Goal: Task Accomplishment & Management: Manage account settings

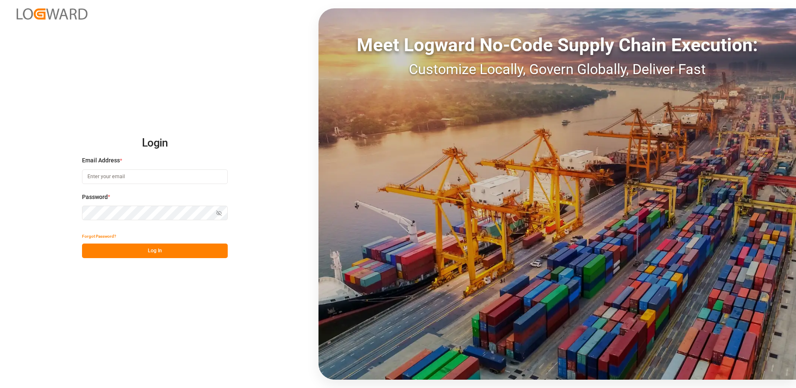
click at [120, 177] on input at bounding box center [155, 176] width 146 height 15
type input "[PERSON_NAME][EMAIL_ADDRESS][DOMAIN_NAME]"
click at [75, 211] on div "Login Email Address * [EMAIL_ADDRESS][DOMAIN_NAME] Password * Show password For…" at bounding box center [398, 194] width 796 height 388
click at [91, 250] on button "Log In" at bounding box center [155, 250] width 146 height 15
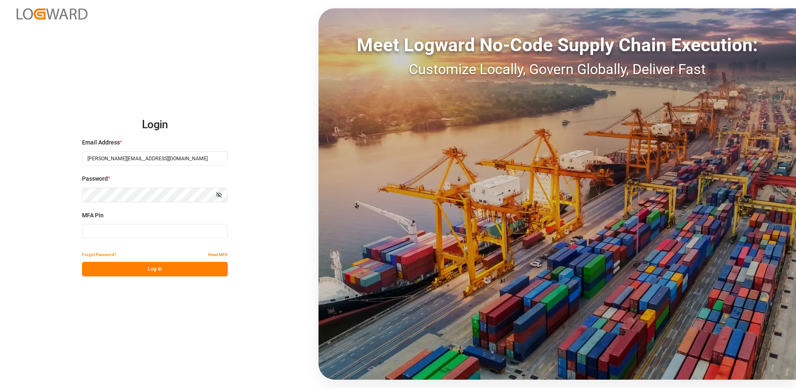
click at [107, 231] on input at bounding box center [155, 231] width 146 height 15
type input "194258"
click at [135, 270] on button "Log In" at bounding box center [155, 269] width 146 height 15
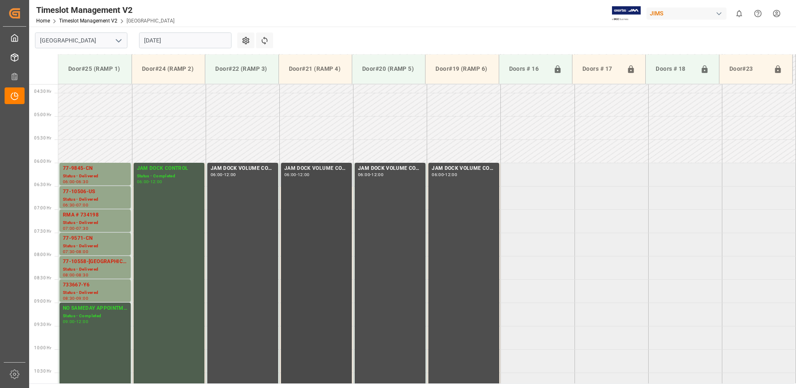
scroll to position [263, 0]
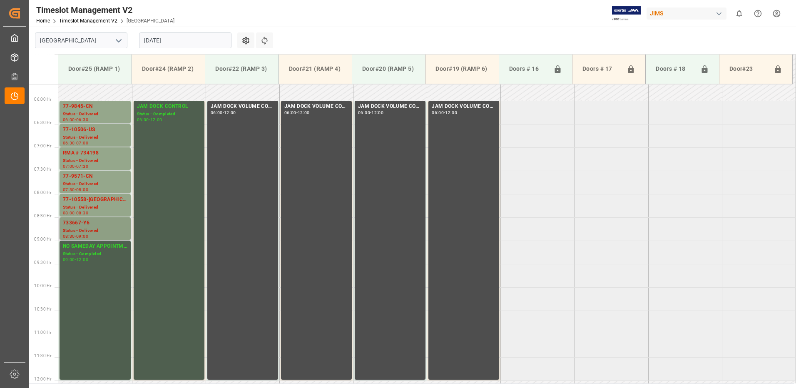
click at [94, 226] on div "733667-Y6" at bounding box center [95, 223] width 64 height 8
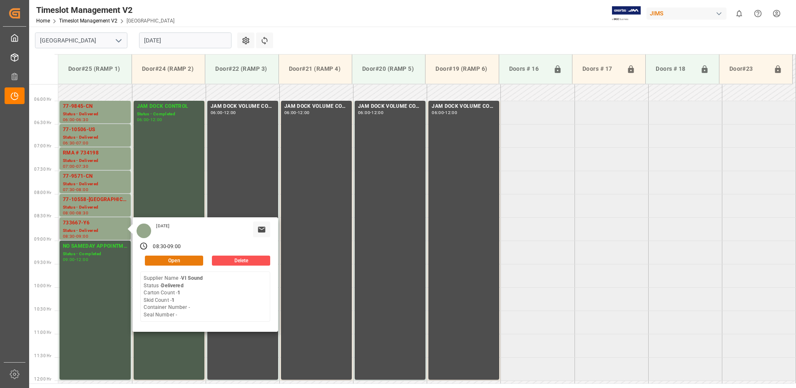
click at [186, 257] on button "Open" at bounding box center [174, 260] width 58 height 10
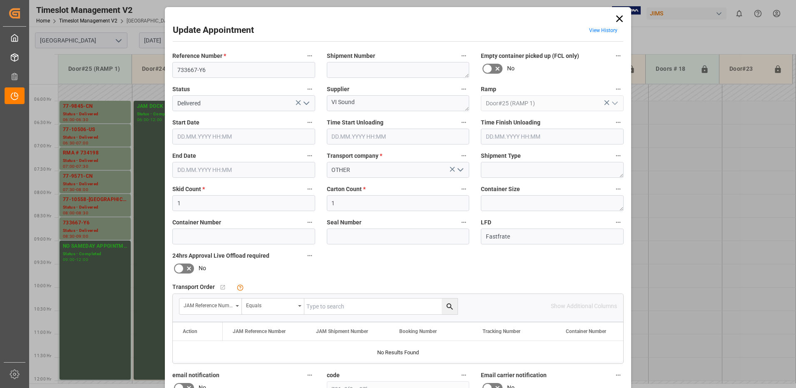
type input "1"
type input "[DATE] 08:30"
type input "[DATE] 11:45"
type input "[DATE] 09:00"
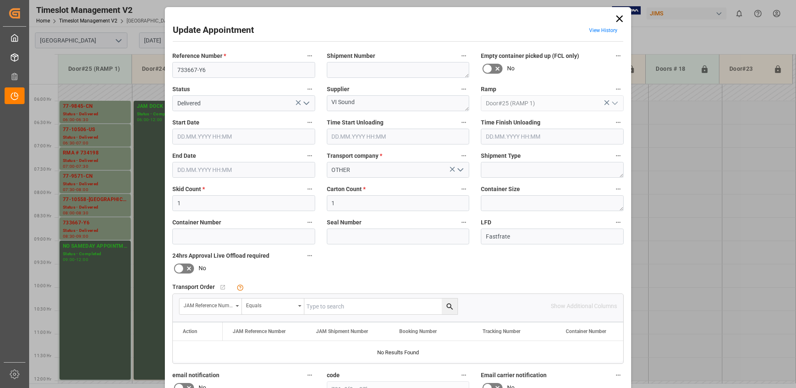
type input "[DATE] 18:22"
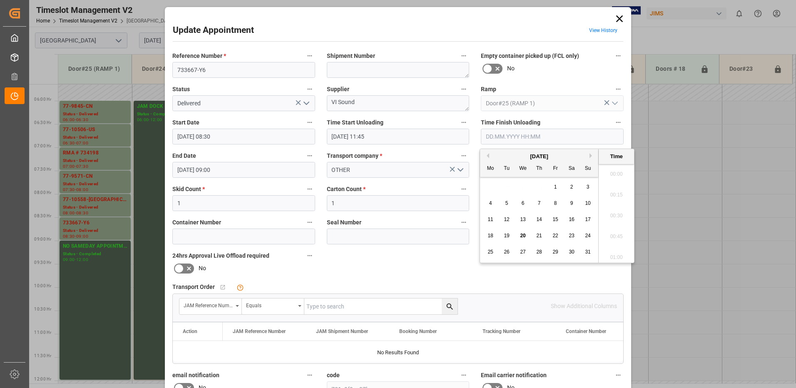
click at [503, 135] on input "text" at bounding box center [552, 137] width 143 height 16
click at [523, 236] on span "20" at bounding box center [522, 236] width 5 height 6
click at [615, 213] on li "12:00" at bounding box center [615, 213] width 35 height 21
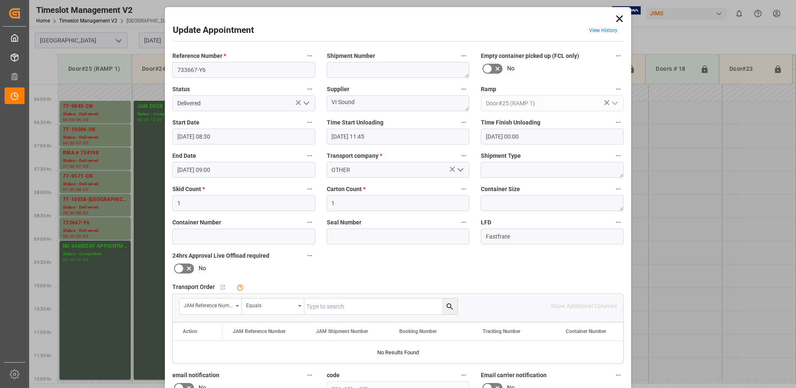
type input "[DATE] 12:00"
click at [305, 104] on icon "open menu" at bounding box center [306, 103] width 10 height 10
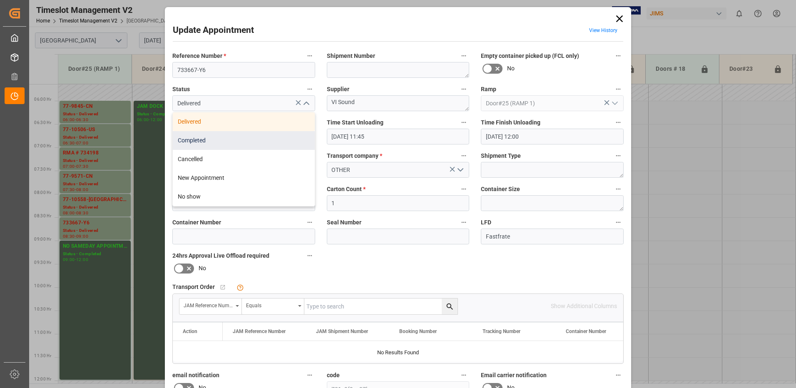
click at [266, 141] on div "Completed" at bounding box center [244, 140] width 142 height 19
type input "Completed"
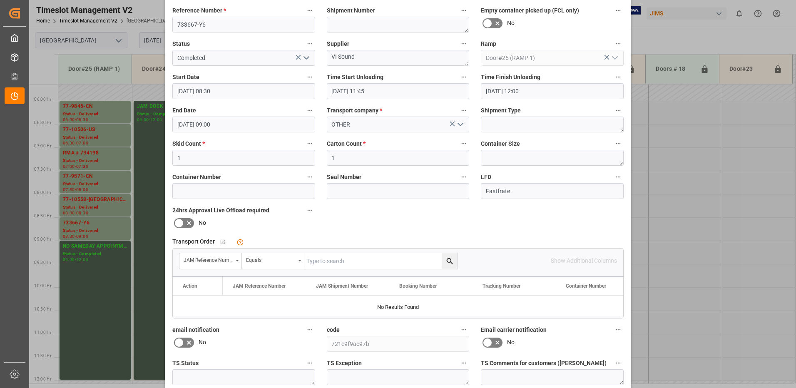
scroll to position [118, 0]
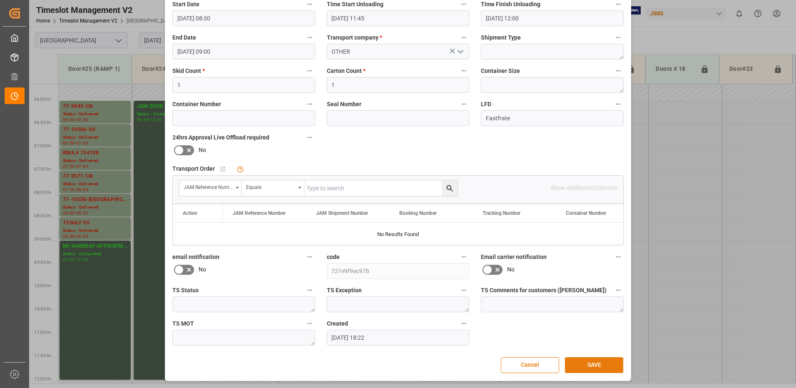
click at [585, 363] on button "SAVE" at bounding box center [594, 365] width 58 height 16
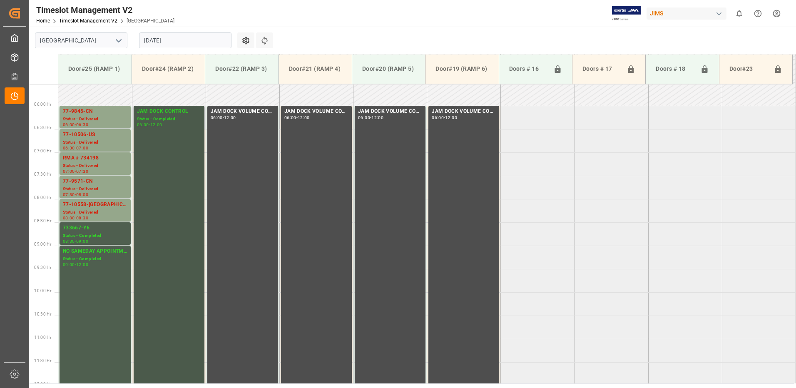
scroll to position [238, 0]
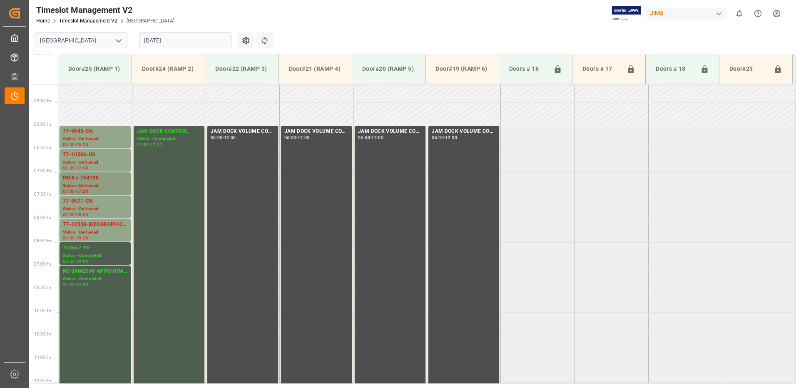
click at [66, 177] on div "RMA # 734198" at bounding box center [95, 178] width 64 height 8
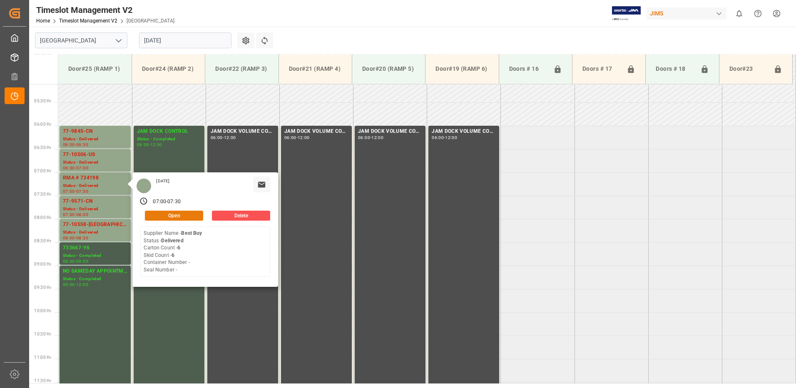
click at [191, 214] on button "Open" at bounding box center [174, 216] width 58 height 10
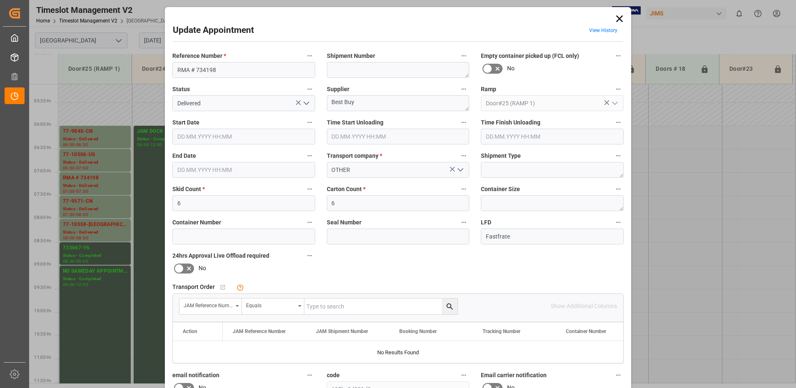
type input "6"
type input "[DATE] 07:00"
type input "[DATE] 07:30"
type input "[DATE] 12:35"
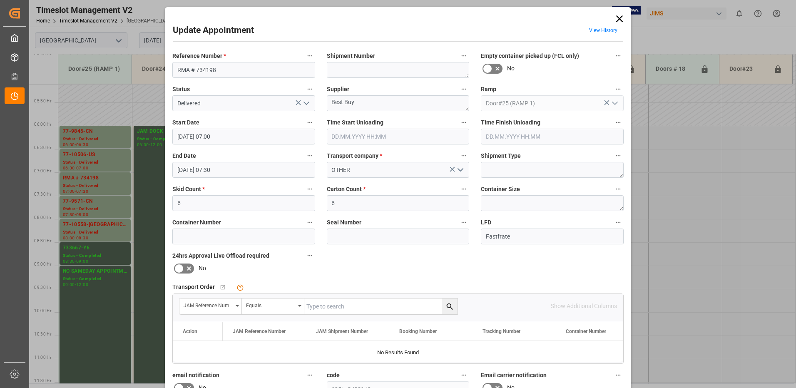
click at [304, 104] on polyline "open menu" at bounding box center [306, 103] width 5 height 2
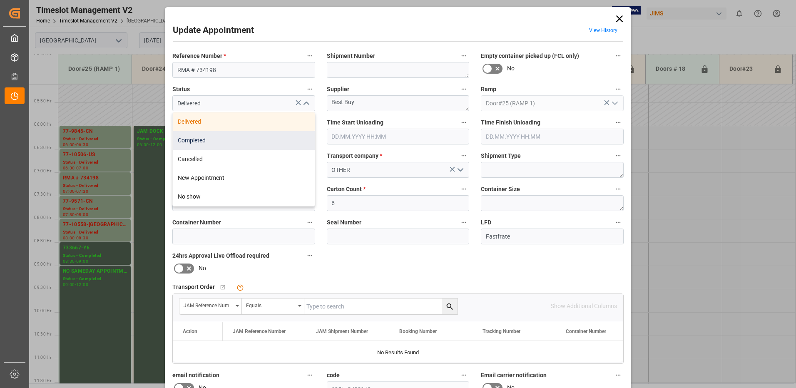
click at [237, 139] on div "Completed" at bounding box center [244, 140] width 142 height 19
type input "Completed"
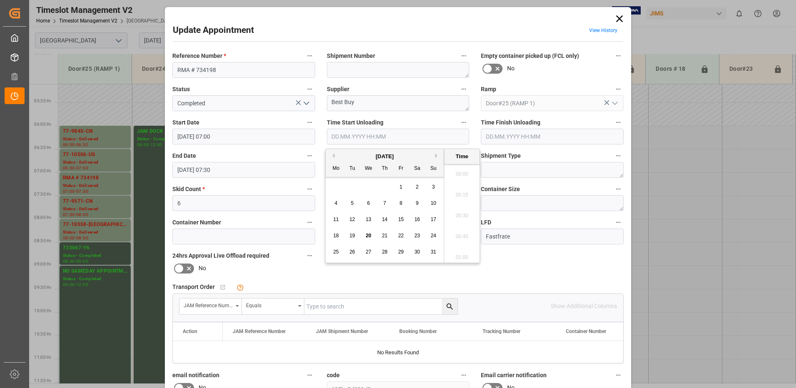
scroll to position [1043, 0]
click at [368, 136] on input "text" at bounding box center [398, 137] width 143 height 16
click at [368, 235] on span "20" at bounding box center [367, 236] width 5 height 6
click at [461, 191] on li "11:45" at bounding box center [461, 192] width 35 height 21
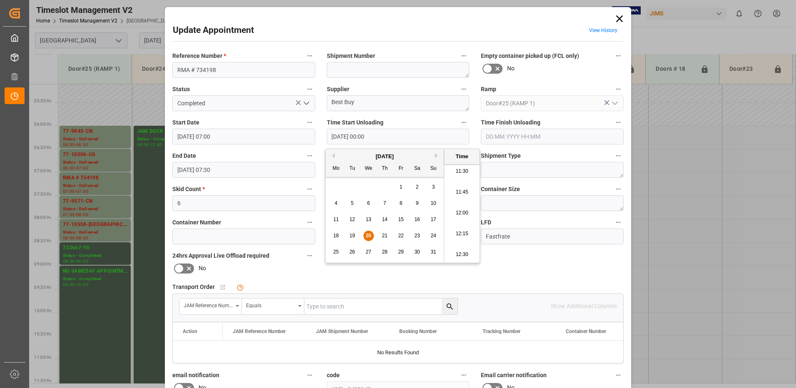
type input "[DATE] 11:45"
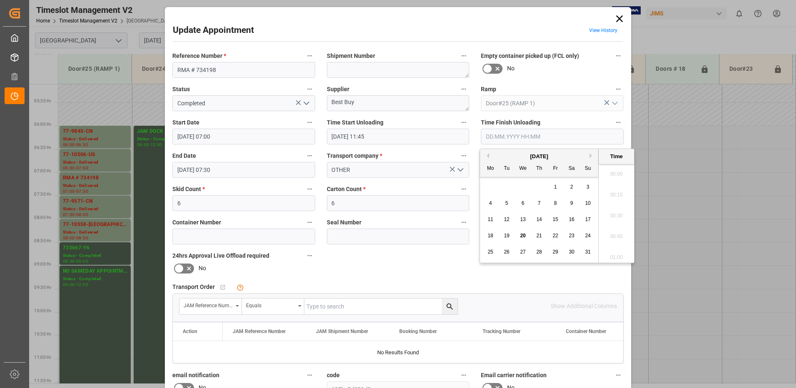
click at [498, 136] on input "text" at bounding box center [552, 137] width 143 height 16
click at [521, 234] on span "20" at bounding box center [522, 236] width 5 height 6
click at [612, 233] on li "12:15" at bounding box center [615, 233] width 35 height 21
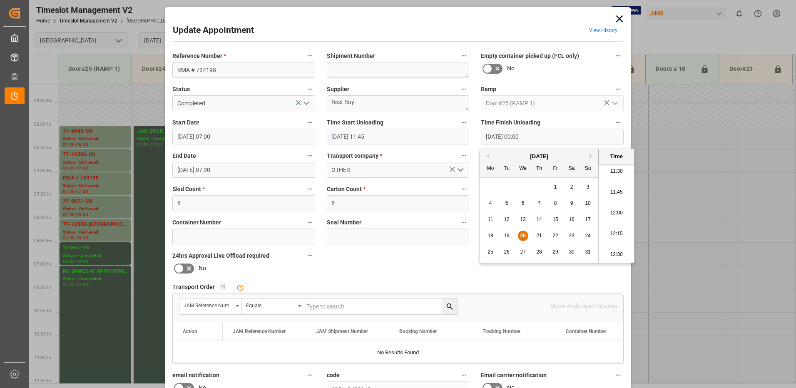
type input "[DATE] 12:15"
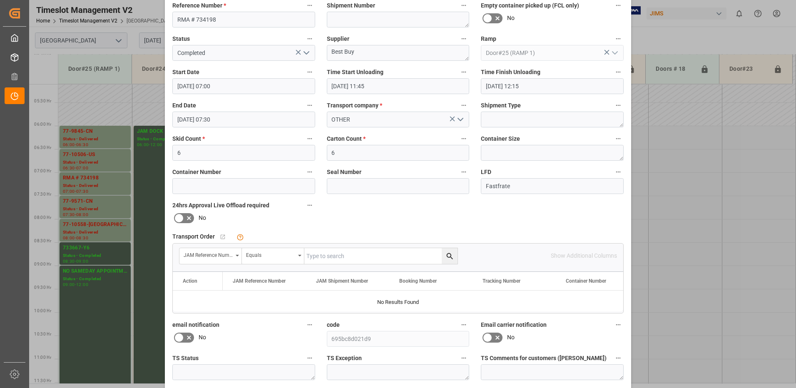
scroll to position [118, 0]
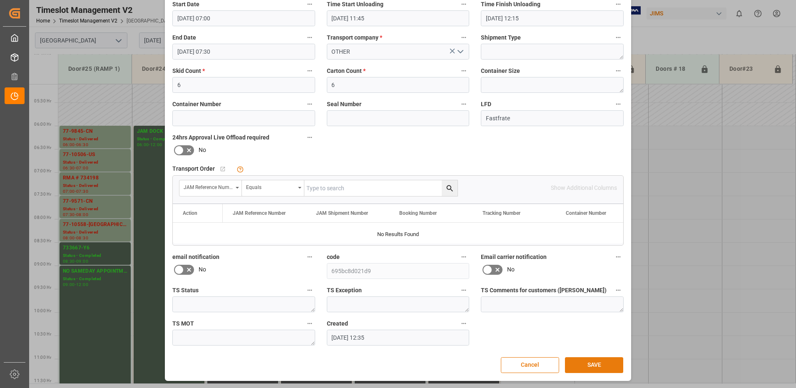
click at [595, 365] on button "SAVE" at bounding box center [594, 365] width 58 height 16
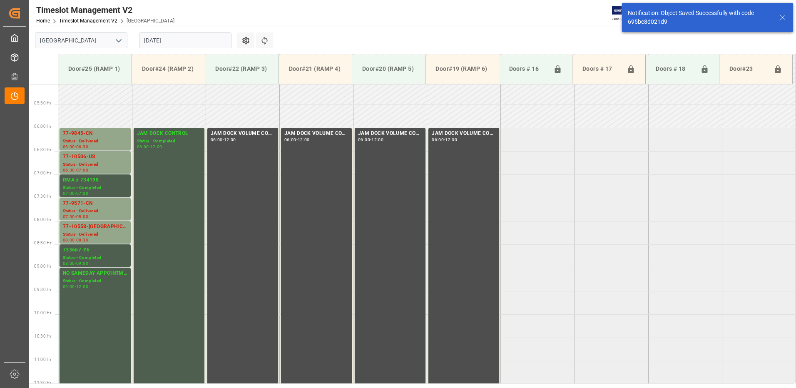
scroll to position [275, 0]
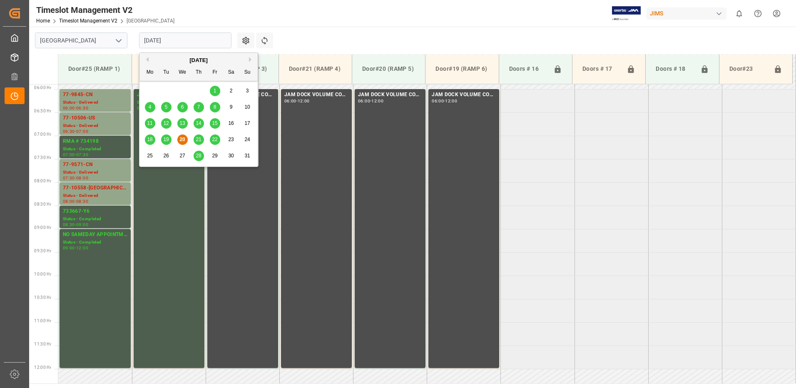
click at [181, 40] on input "[DATE]" at bounding box center [185, 40] width 92 height 16
click at [199, 141] on span "21" at bounding box center [198, 139] width 5 height 6
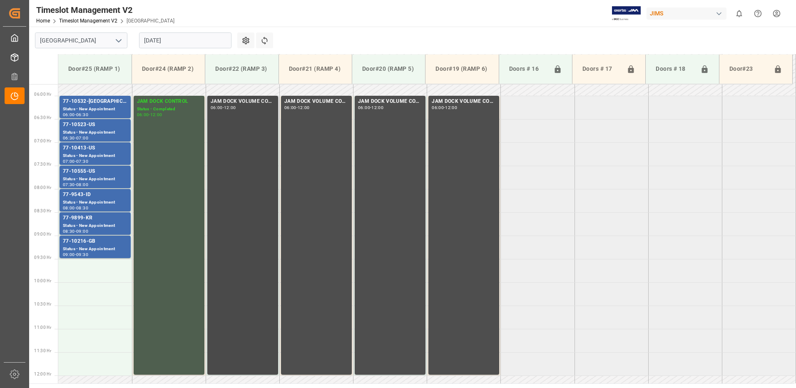
scroll to position [263, 0]
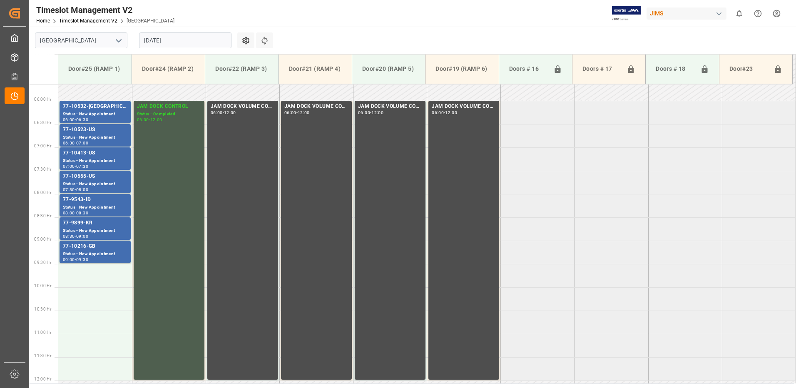
click at [180, 42] on input "[DATE]" at bounding box center [185, 40] width 92 height 16
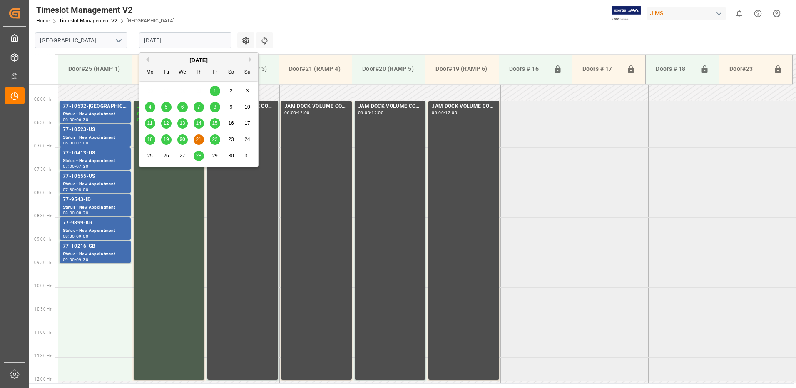
click at [215, 140] on span "22" at bounding box center [214, 139] width 5 height 6
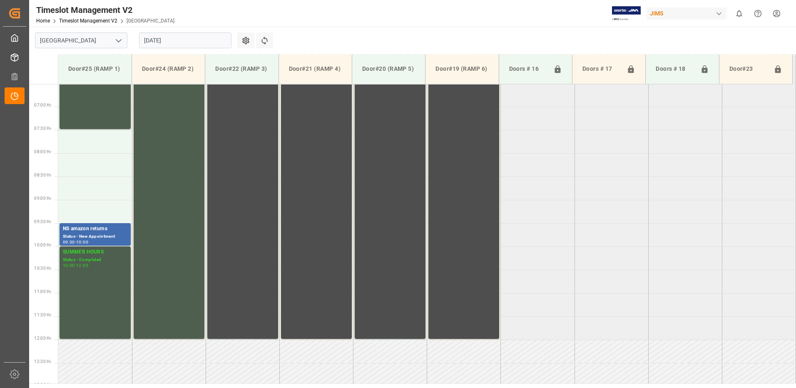
scroll to position [303, 0]
click at [202, 43] on input "[DATE]" at bounding box center [185, 40] width 92 height 16
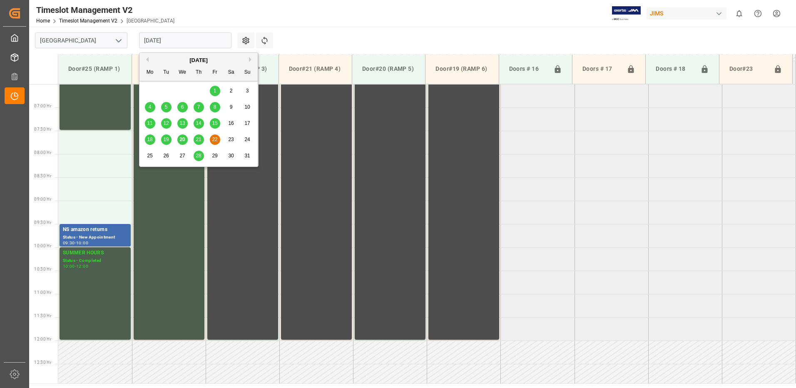
click at [199, 156] on span "28" at bounding box center [198, 156] width 5 height 6
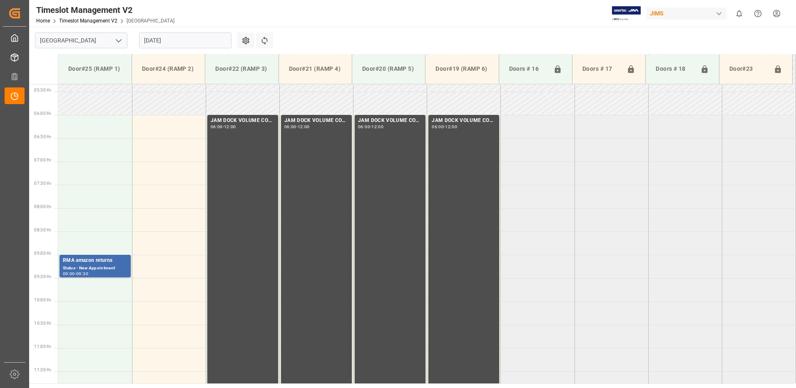
scroll to position [250, 0]
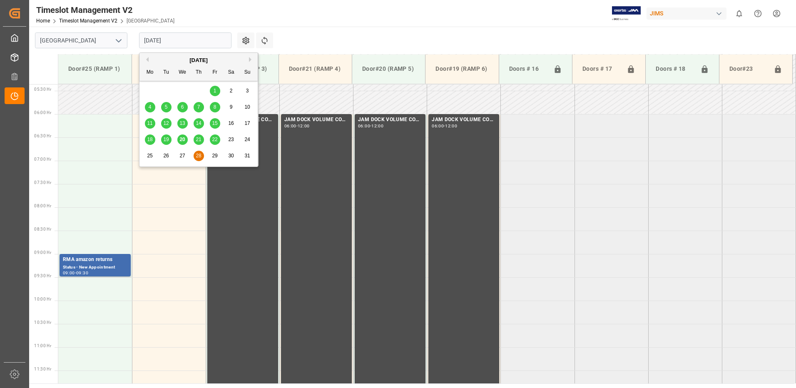
click at [194, 44] on input "[DATE]" at bounding box center [185, 40] width 92 height 16
click at [184, 140] on span "20" at bounding box center [181, 139] width 5 height 6
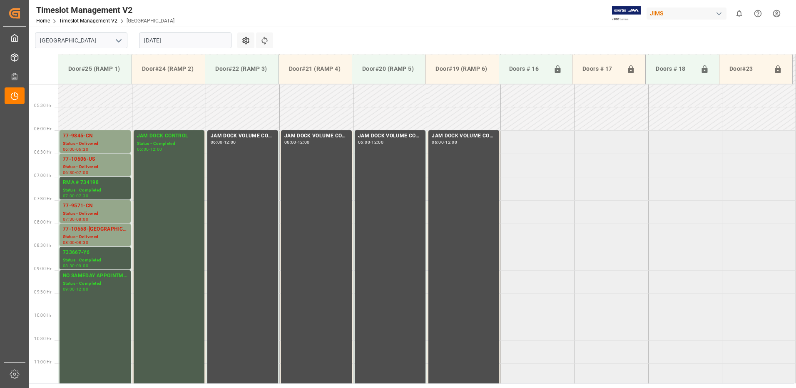
scroll to position [221, 0]
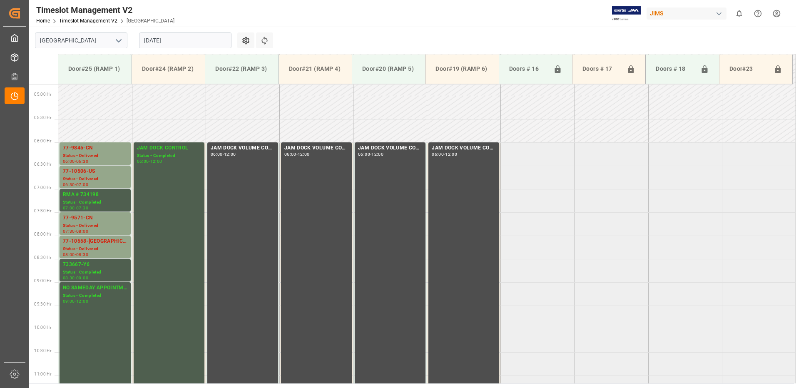
click at [186, 39] on input "[DATE]" at bounding box center [185, 40] width 92 height 16
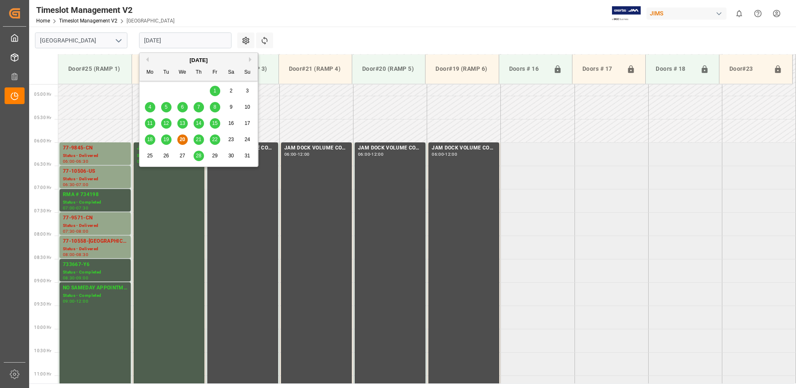
click at [198, 136] on span "21" at bounding box center [198, 139] width 5 height 6
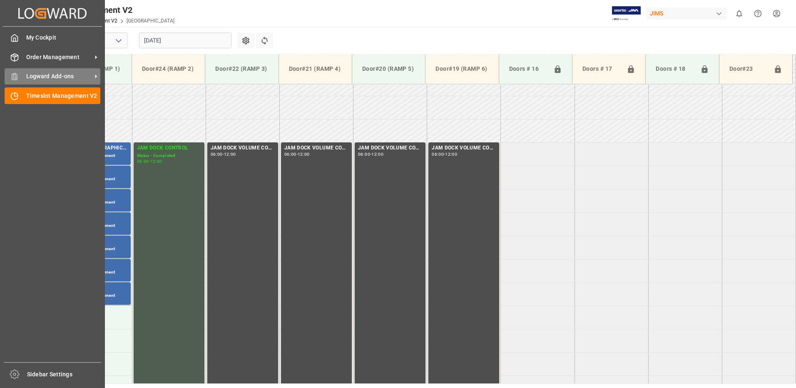
click at [19, 77] on div "Logward Add-ons Logward Add-ons" at bounding box center [53, 76] width 96 height 16
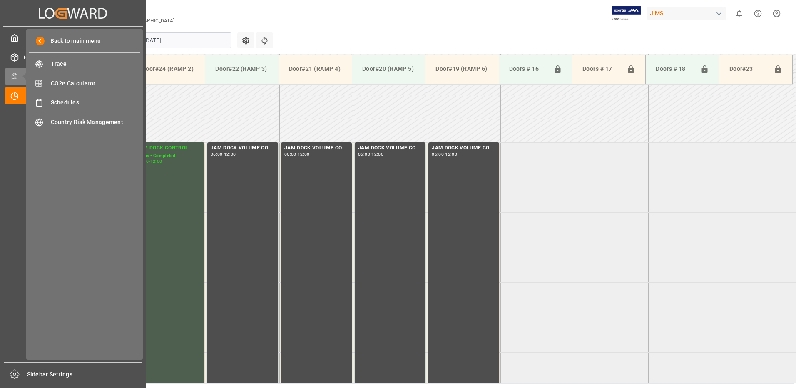
click at [13, 167] on div "My Cockpit My Cockpit Order Management Order Management Logward Add-ons Logward…" at bounding box center [73, 194] width 140 height 335
click at [15, 55] on icon at bounding box center [14, 57] width 8 height 8
click at [69, 123] on span "Shipment Tracking" at bounding box center [95, 122] width 89 height 9
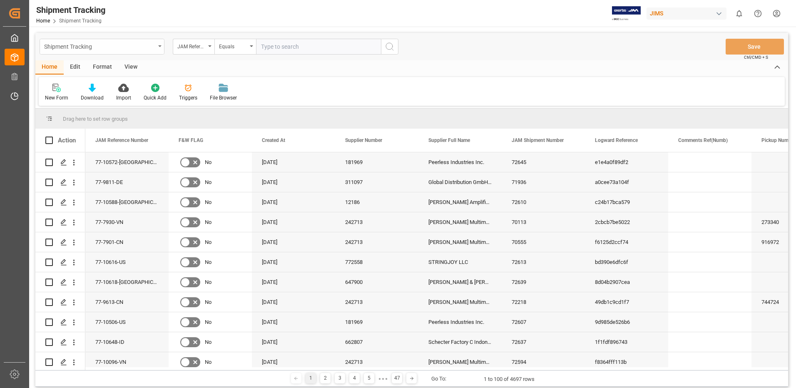
click at [159, 47] on icon "open menu" at bounding box center [159, 46] width 3 height 2
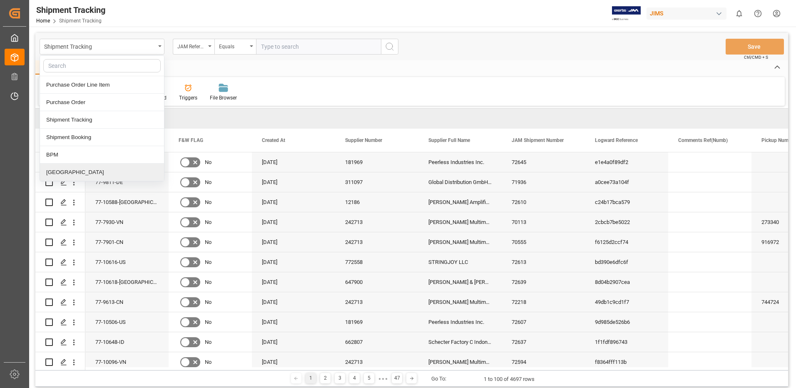
click at [58, 171] on div "[GEOGRAPHIC_DATA]" at bounding box center [102, 172] width 124 height 17
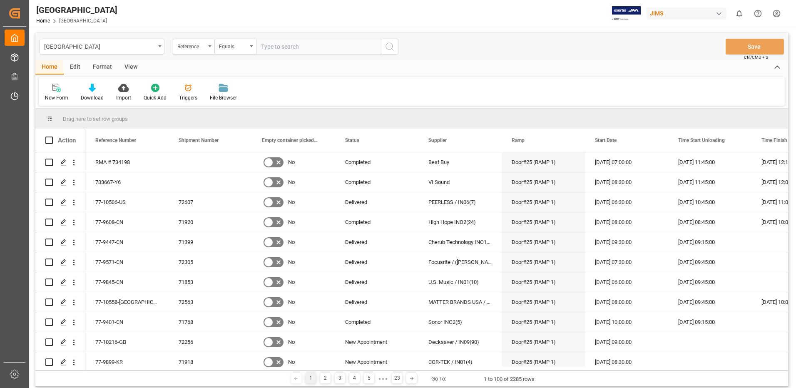
click at [127, 67] on div "View" at bounding box center [130, 67] width 25 height 14
click at [52, 97] on div "Default" at bounding box center [53, 97] width 16 height 7
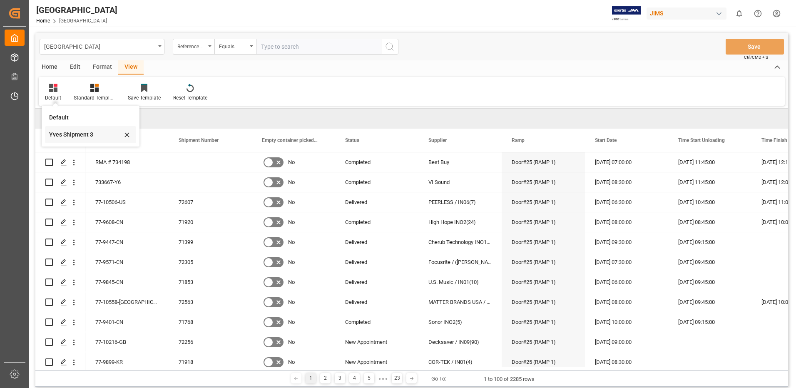
click at [54, 134] on div "Yves Shipment 3" at bounding box center [85, 134] width 73 height 9
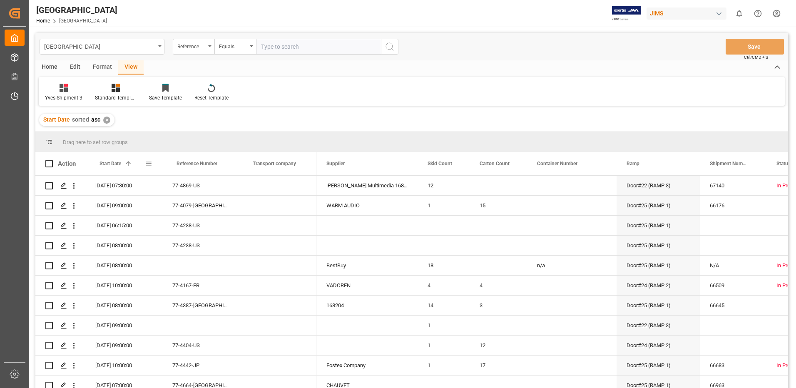
click at [147, 161] on span at bounding box center [148, 163] width 7 height 7
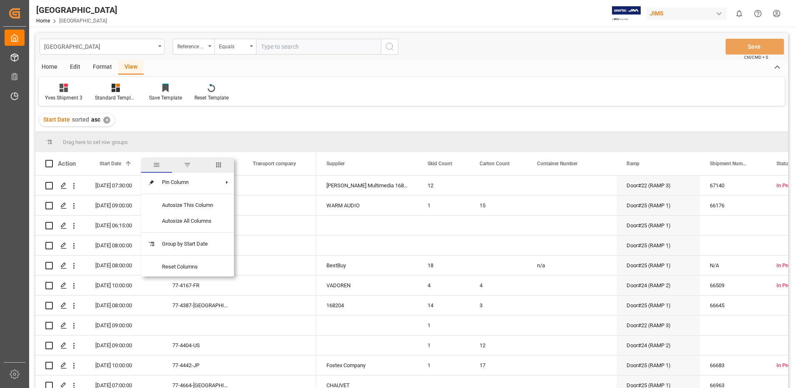
click at [187, 164] on span "filter" at bounding box center [187, 164] width 7 height 7
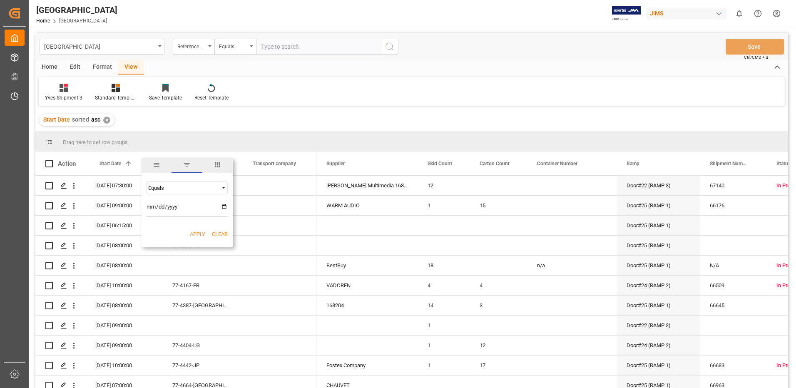
click at [224, 208] on input "date" at bounding box center [187, 208] width 82 height 17
type input "[DATE]"
click at [196, 232] on button "Apply" at bounding box center [197, 234] width 15 height 8
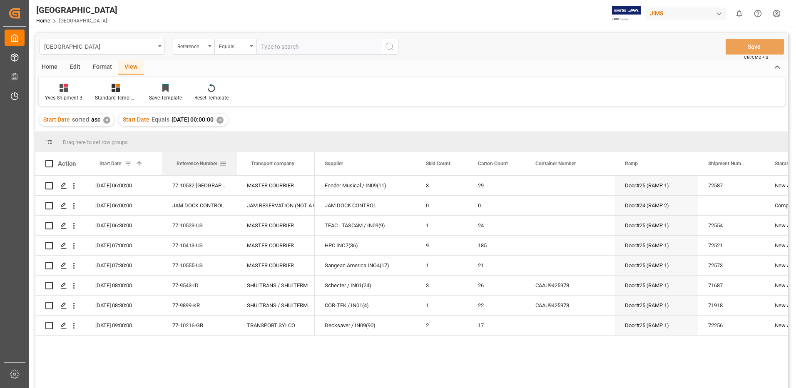
click at [236, 164] on div at bounding box center [236, 163] width 3 height 23
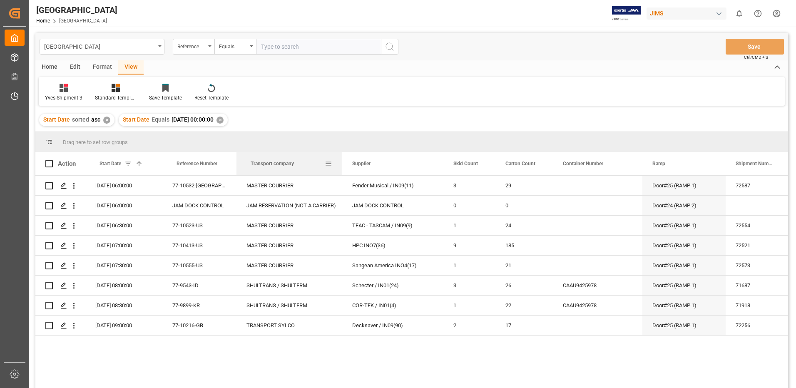
drag, startPoint x: 313, startPoint y: 163, endPoint x: 339, endPoint y: 166, distance: 26.4
click at [340, 167] on div at bounding box center [341, 163] width 3 height 23
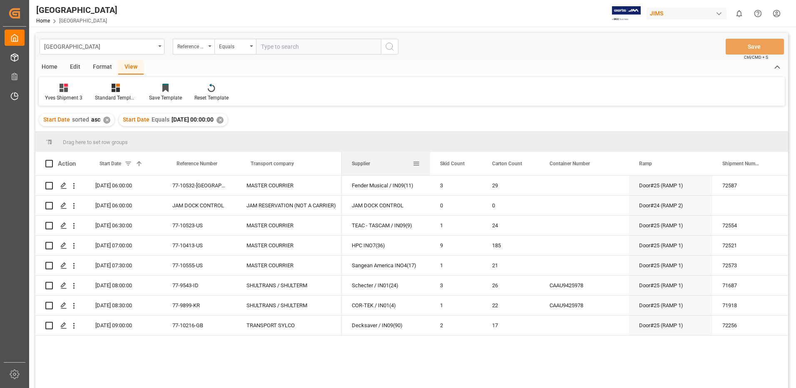
drag, startPoint x: 441, startPoint y: 165, endPoint x: 427, endPoint y: 163, distance: 14.2
click at [428, 164] on div at bounding box center [429, 163] width 3 height 23
click at [49, 164] on span at bounding box center [48, 163] width 7 height 7
click at [52, 160] on input "checkbox" at bounding box center [52, 160] width 0 height 0
checkbox input "true"
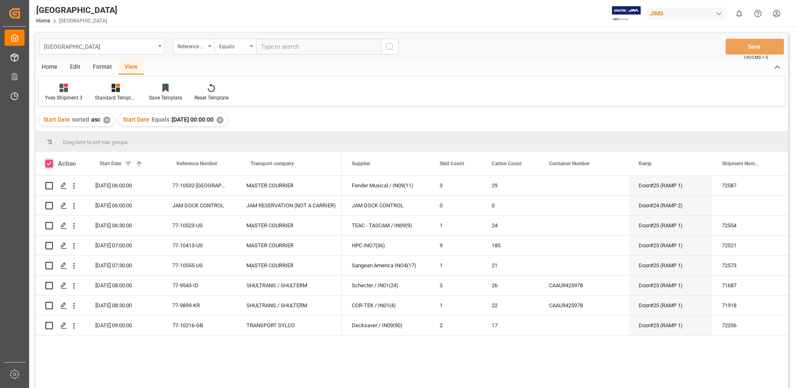
checkbox input "true"
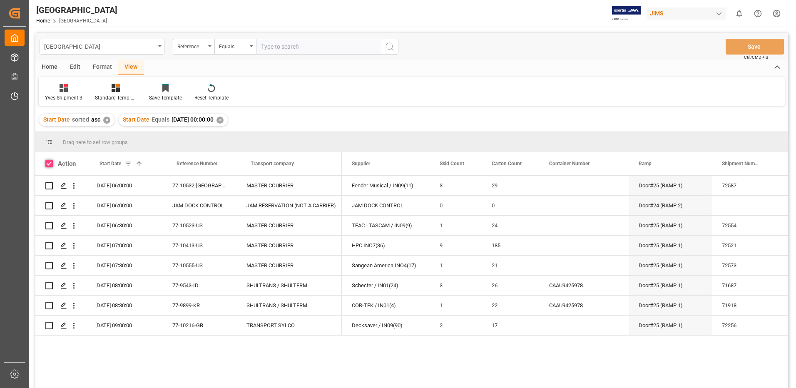
checkbox input "true"
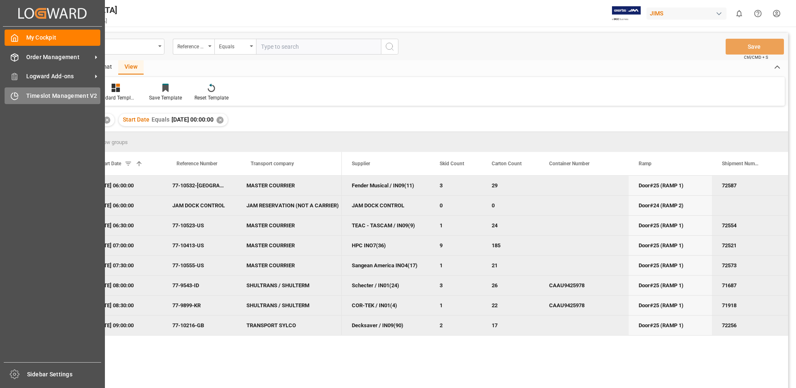
click at [36, 96] on span "Timeslot Management V2" at bounding box center [63, 96] width 74 height 9
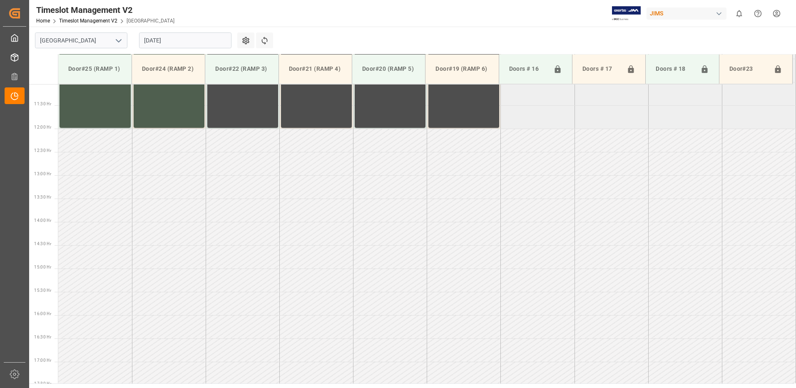
scroll to position [601, 0]
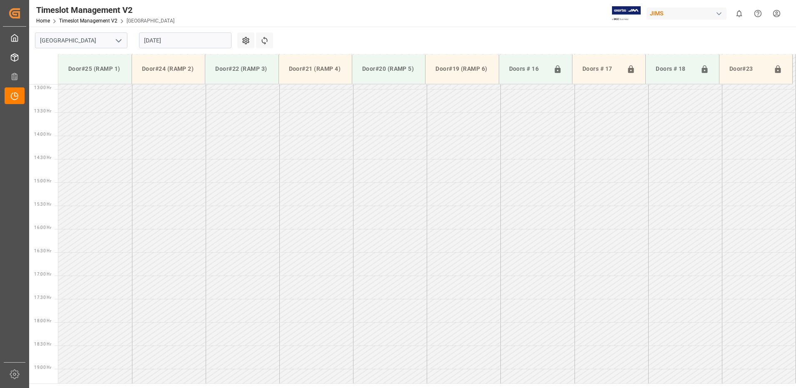
click at [188, 40] on input "[DATE]" at bounding box center [185, 40] width 92 height 16
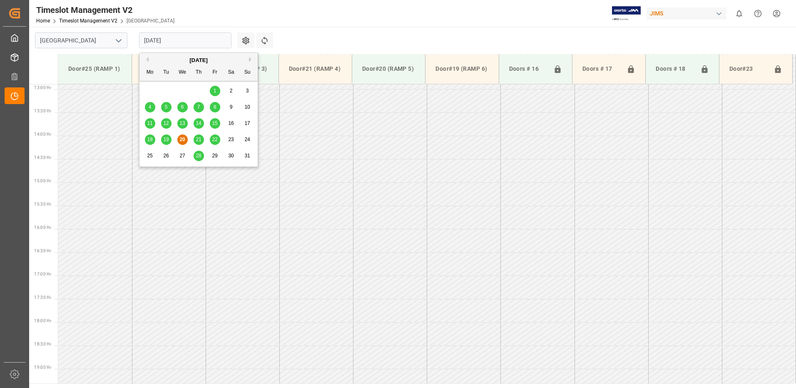
click at [167, 139] on span "19" at bounding box center [165, 139] width 5 height 6
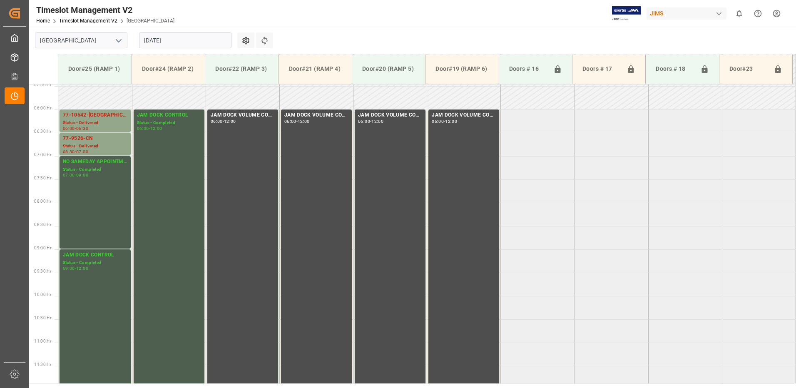
scroll to position [256, 0]
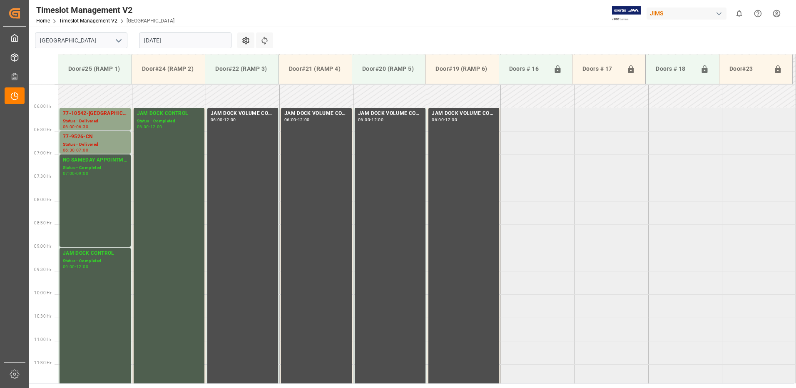
click at [180, 40] on input "[DATE]" at bounding box center [185, 40] width 92 height 16
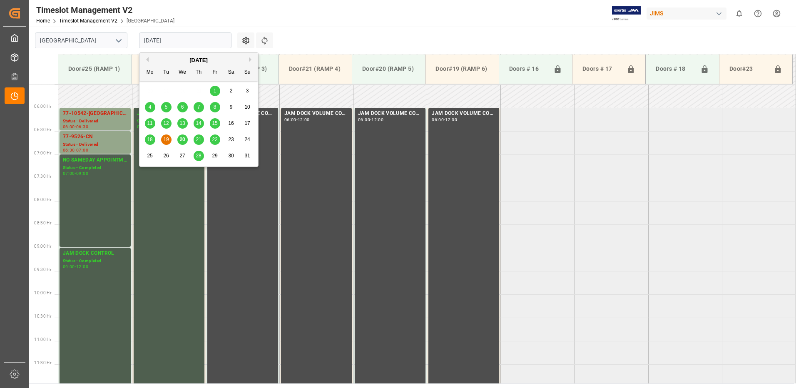
click at [151, 138] on span "18" at bounding box center [149, 139] width 5 height 6
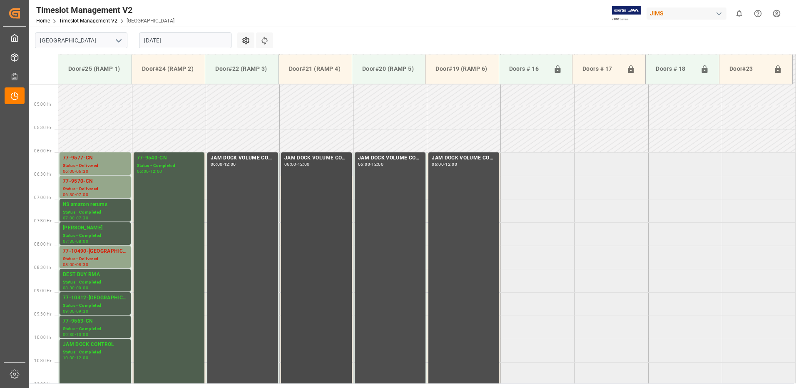
scroll to position [232, 0]
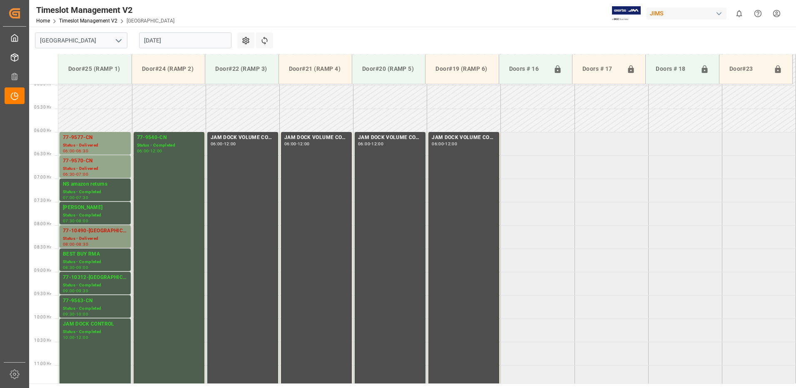
click at [92, 235] on div "Status - Delivered" at bounding box center [95, 238] width 64 height 7
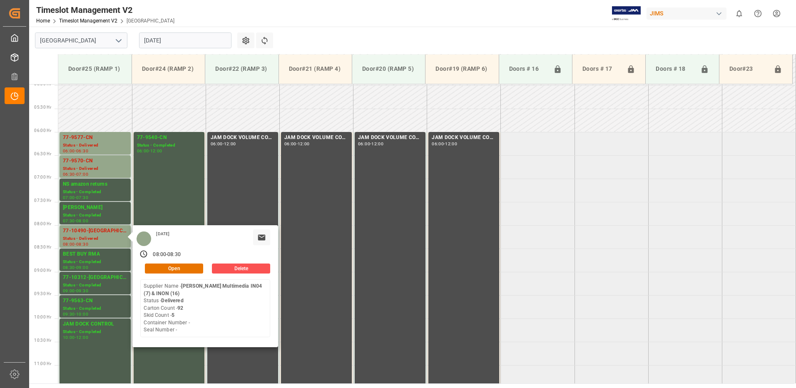
click at [189, 37] on input "[DATE]" at bounding box center [185, 40] width 92 height 16
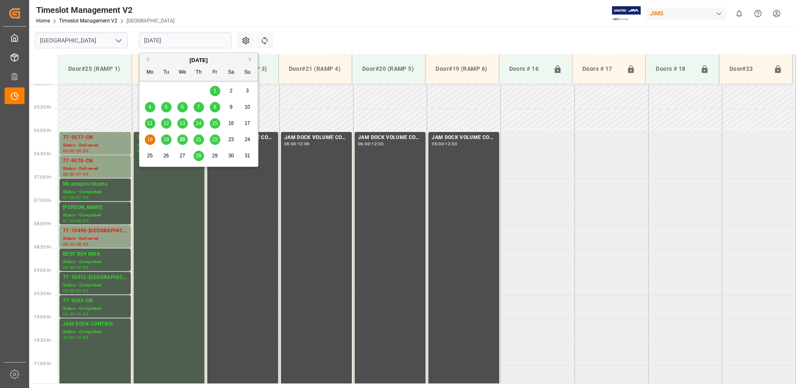
click at [166, 123] on span "12" at bounding box center [165, 123] width 5 height 6
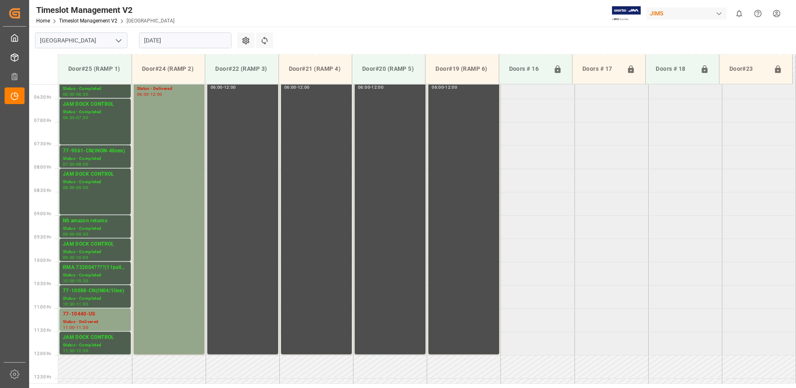
scroll to position [268, 0]
